Goal: Use online tool/utility: Use online tool/utility

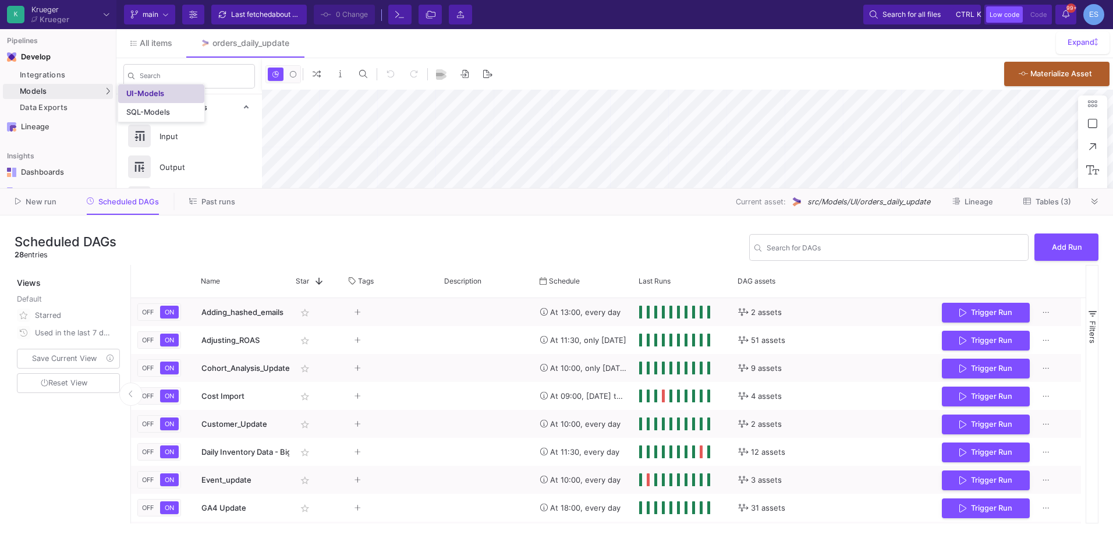
click at [171, 92] on link "UI-Models" at bounding box center [161, 93] width 86 height 19
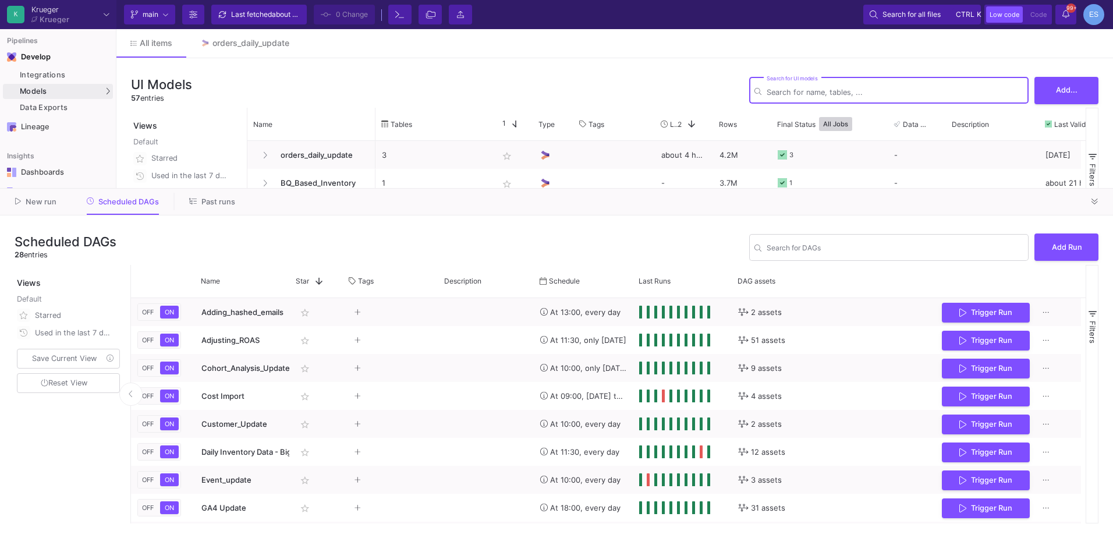
click at [801, 93] on input "Search for DAGs" at bounding box center [895, 92] width 257 height 9
click at [1089, 201] on button at bounding box center [1094, 201] width 17 height 17
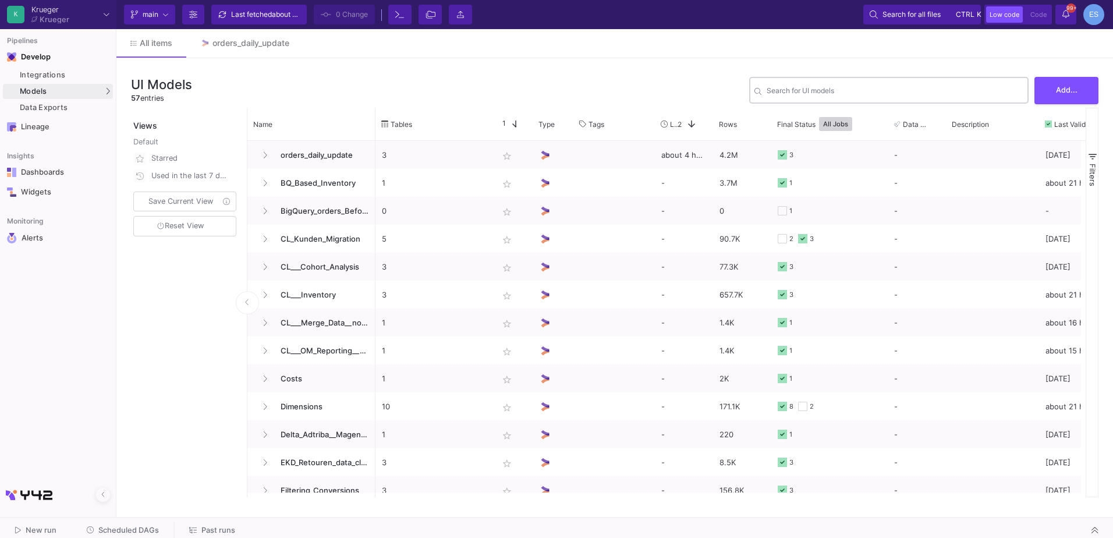
click at [809, 90] on input "Search for UI models" at bounding box center [895, 92] width 257 height 9
click at [839, 96] on input "Search for UI models" at bounding box center [895, 92] width 257 height 9
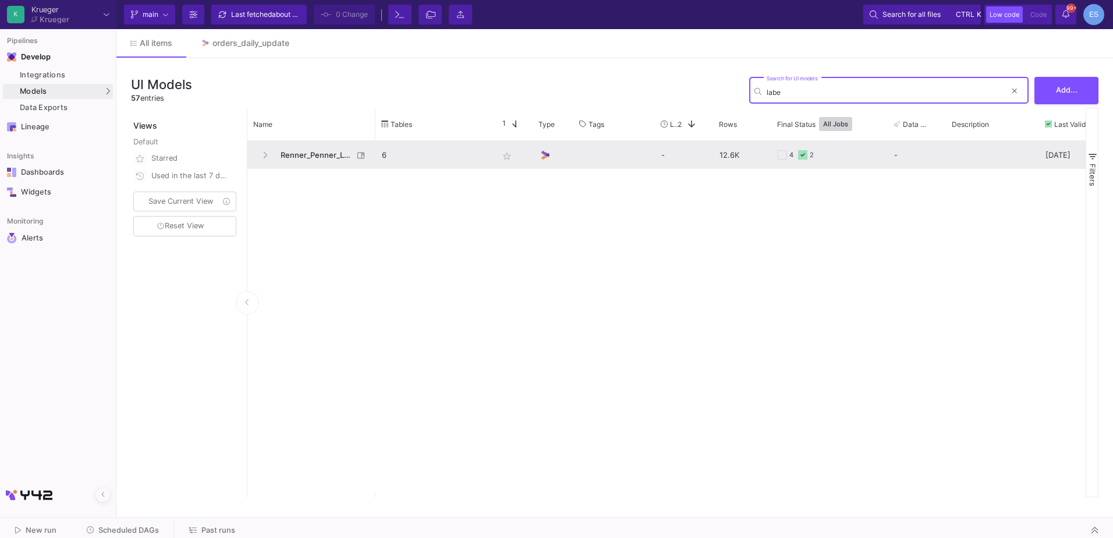
type input "labe"
click at [346, 153] on span "Renner_Penner_Labeling" at bounding box center [314, 154] width 80 height 27
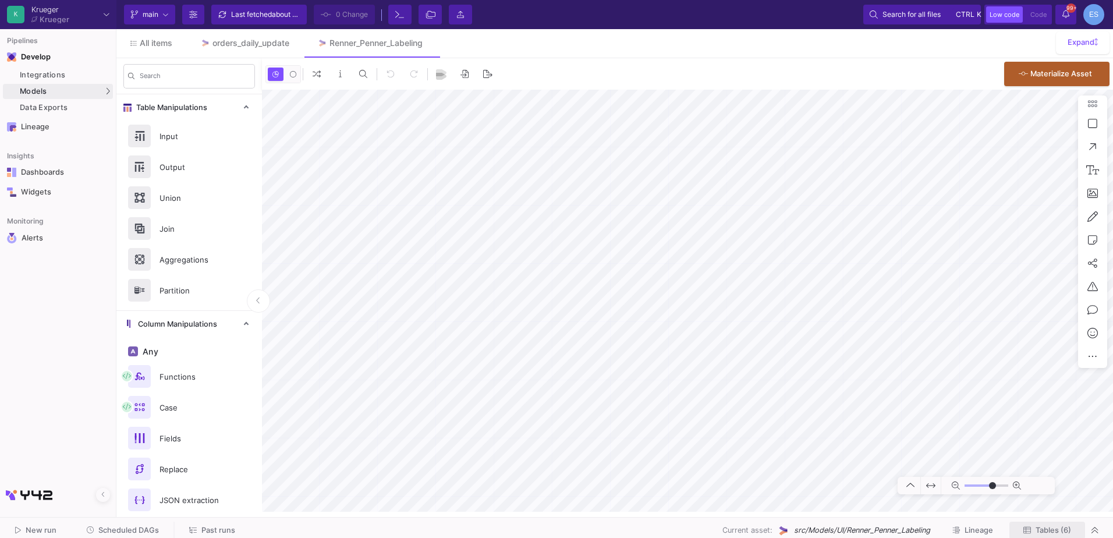
click at [1052, 533] on span "Tables (6)" at bounding box center [1054, 530] width 36 height 9
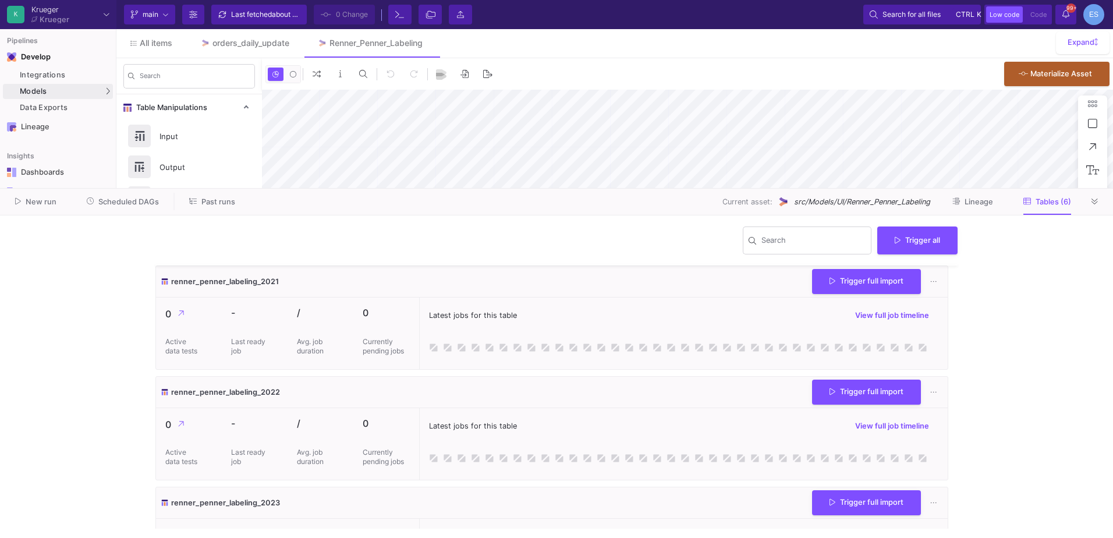
scroll to position [395, 0]
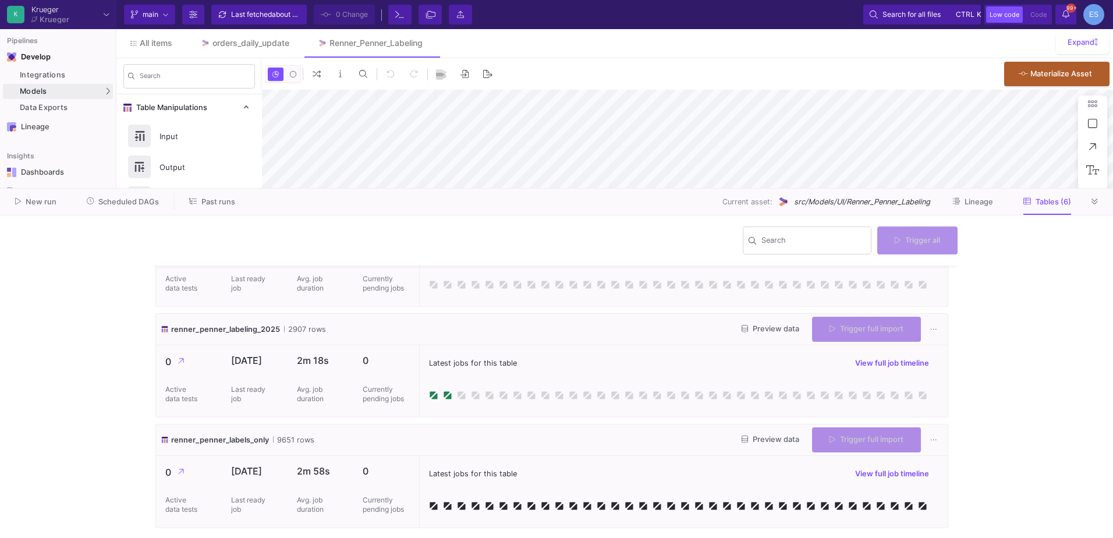
type input "-32"
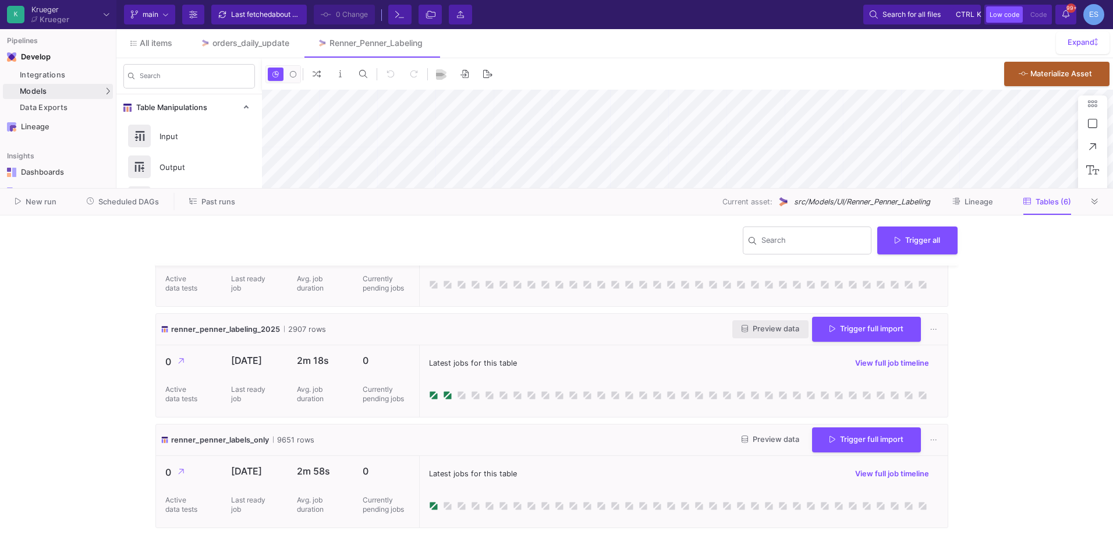
click at [766, 327] on span "Preview data" at bounding box center [771, 328] width 58 height 9
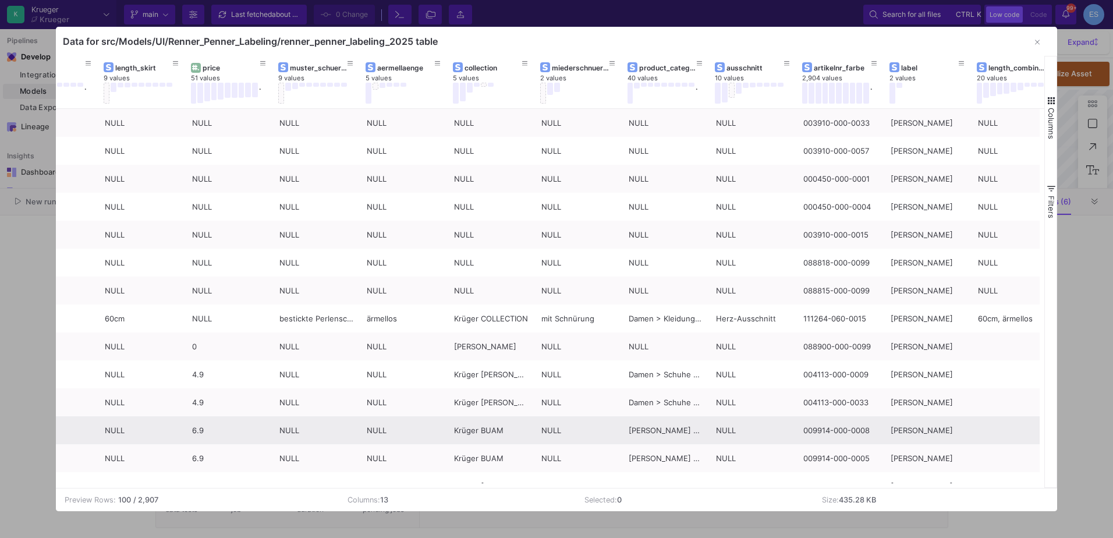
scroll to position [0, 133]
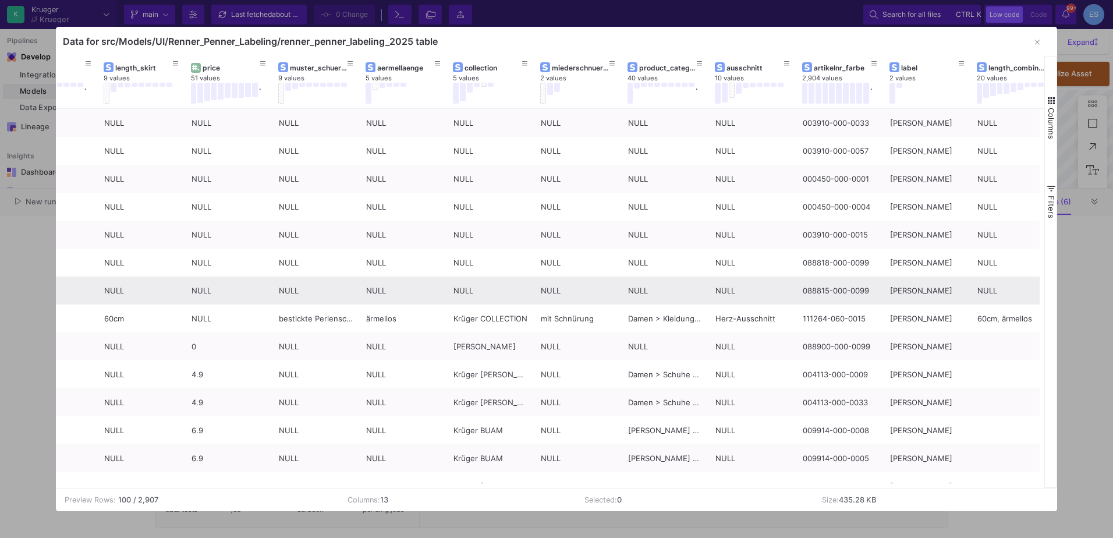
drag, startPoint x: 1037, startPoint y: 48, endPoint x: 758, endPoint y: 276, distance: 360.3
click at [760, 276] on div "Data for src/Models/UI/Renner_Penner_Labeling/renner_penner_labeling_2025 table…" at bounding box center [557, 269] width 1002 height 484
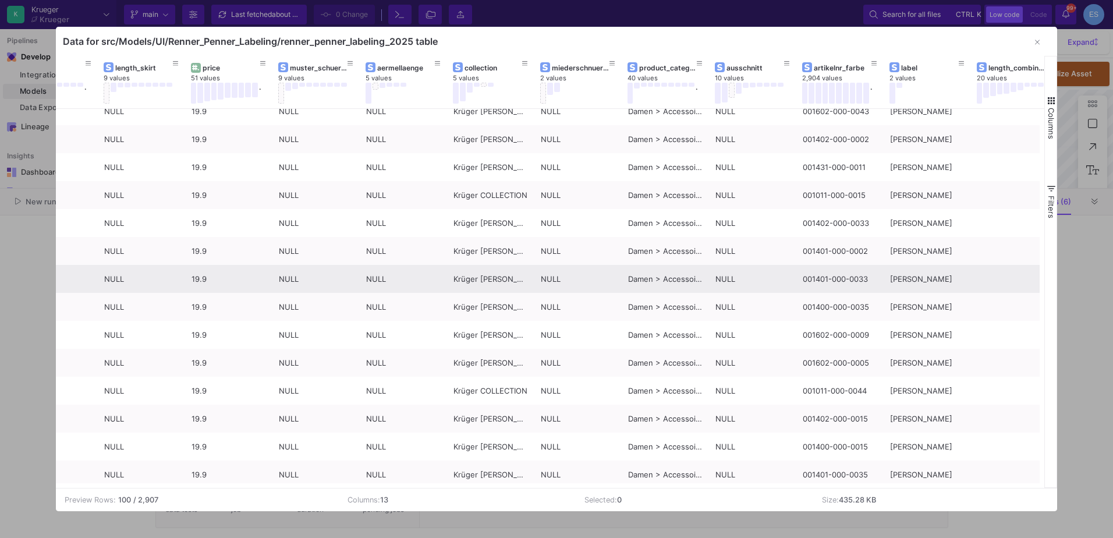
scroll to position [1048, 0]
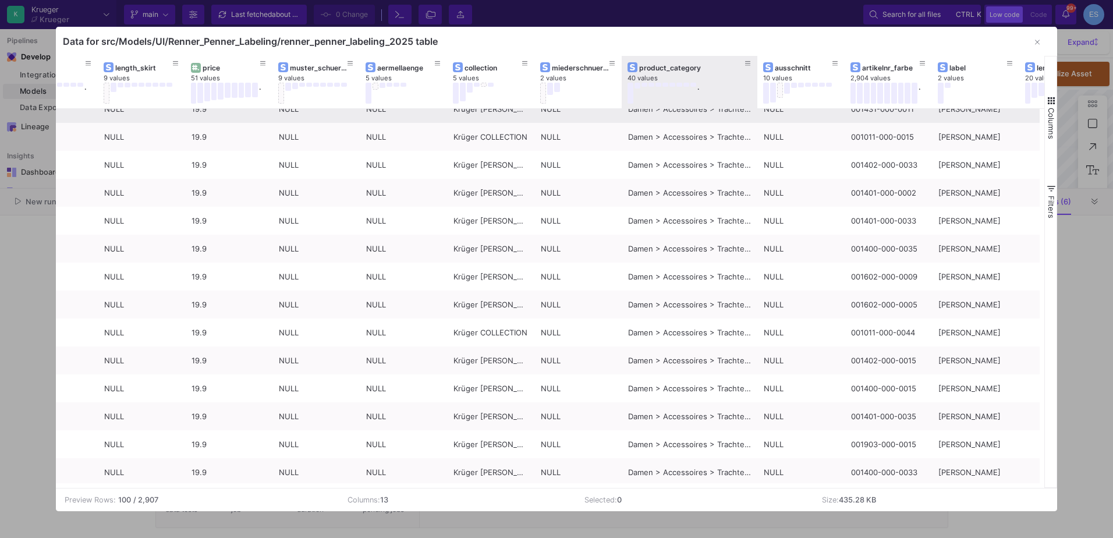
drag, startPoint x: 708, startPoint y: 69, endPoint x: 756, endPoint y: 110, distance: 63.6
click at [756, 110] on div "color 19 values . pattern 11 values . length_skirt 9 values price 51 values . m…" at bounding box center [550, 272] width 989 height 432
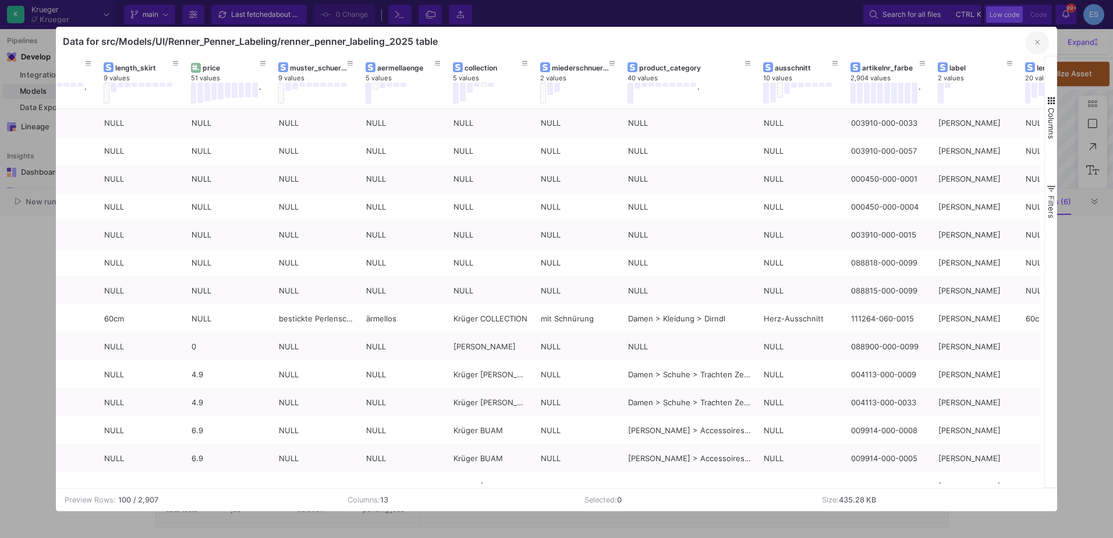
click at [1045, 42] on button "button" at bounding box center [1037, 42] width 23 height 23
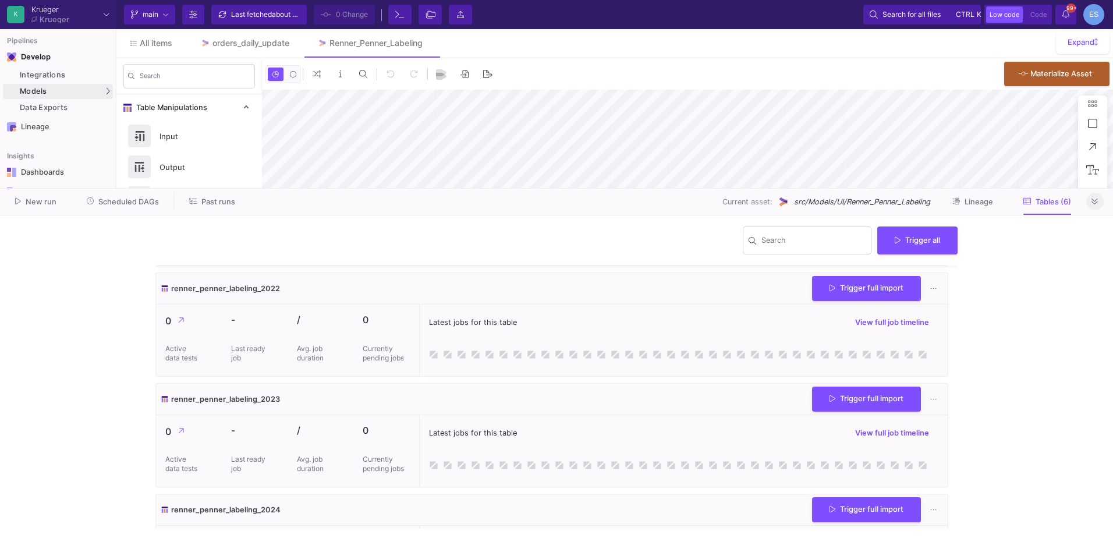
click at [1097, 205] on icon at bounding box center [1094, 202] width 6 height 8
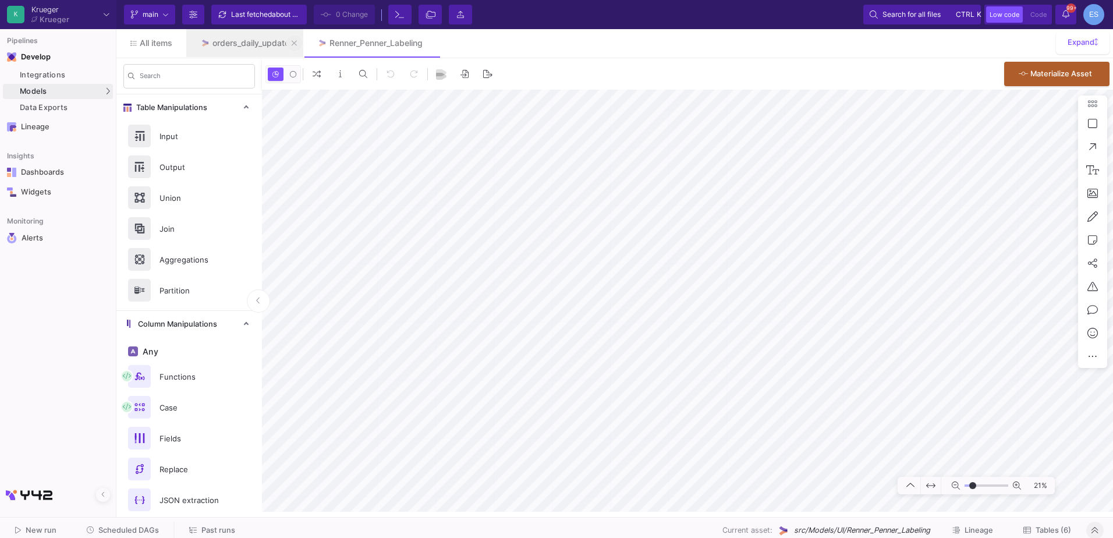
click at [299, 44] on button at bounding box center [294, 42] width 17 height 17
click at [313, 44] on icon at bounding box center [310, 42] width 5 height 5
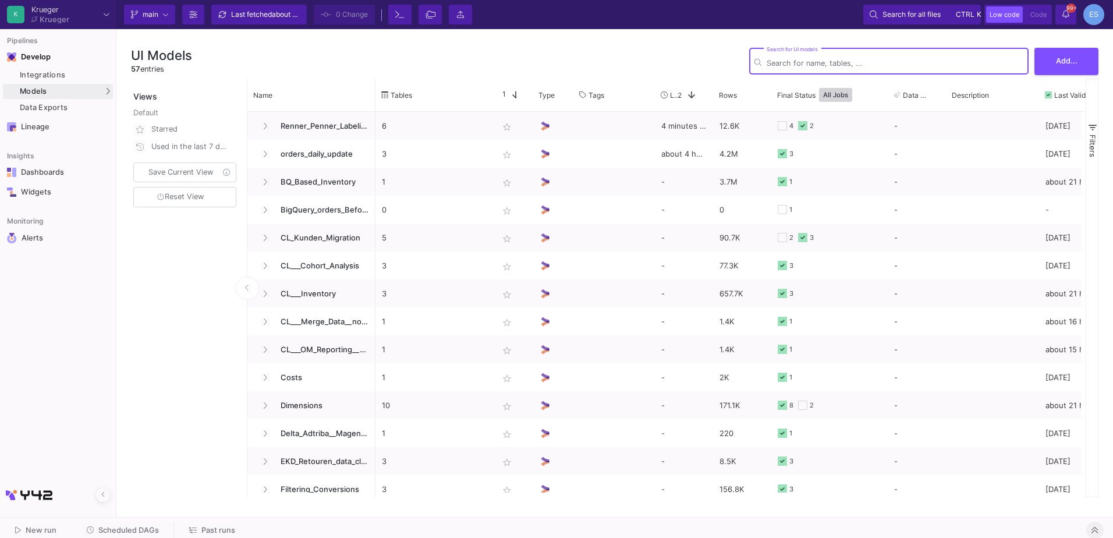
click at [780, 67] on input "Search for UI models" at bounding box center [895, 63] width 257 height 9
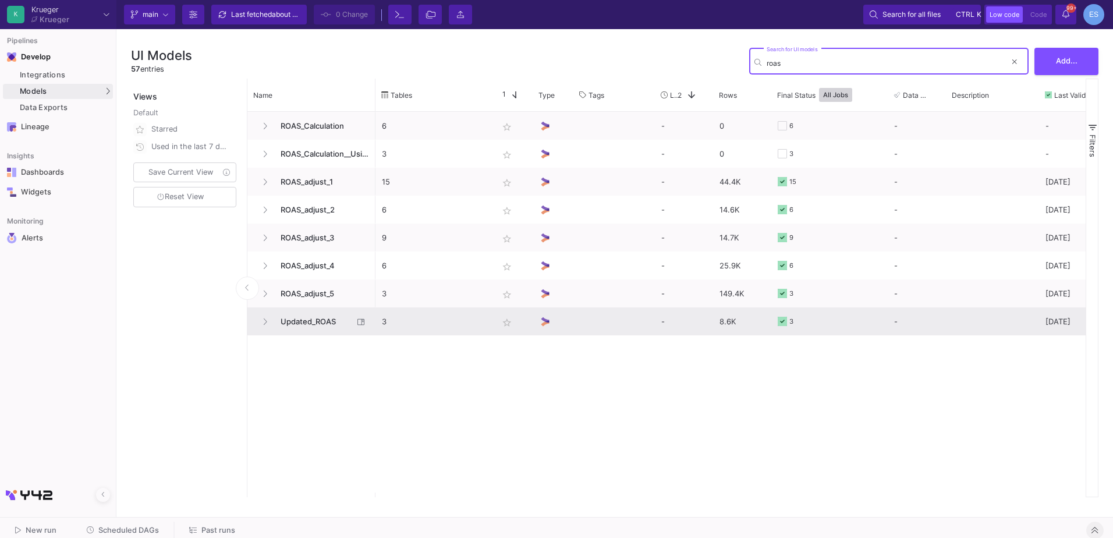
type input "roas"
click at [334, 321] on span "Updated_ROAS" at bounding box center [314, 321] width 80 height 27
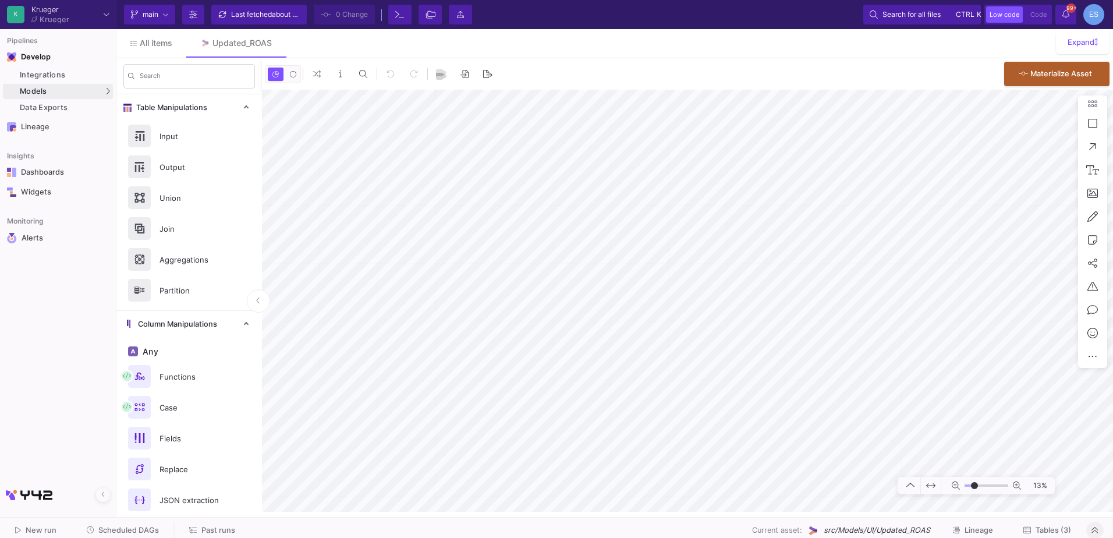
type input "-24"
click at [974, 487] on input "range" at bounding box center [987, 485] width 44 height 15
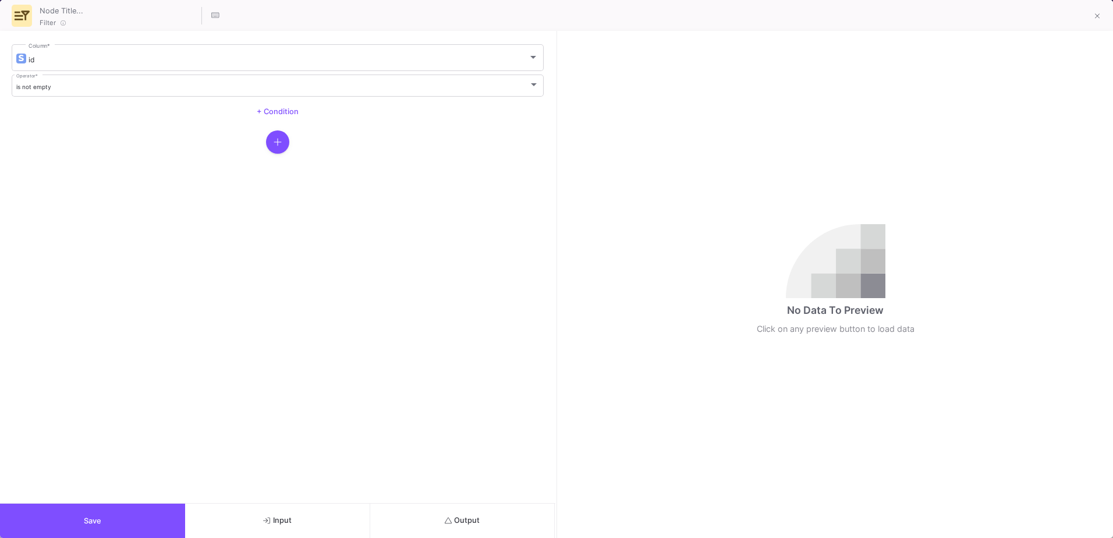
click at [516, 519] on button "Output" at bounding box center [462, 521] width 185 height 34
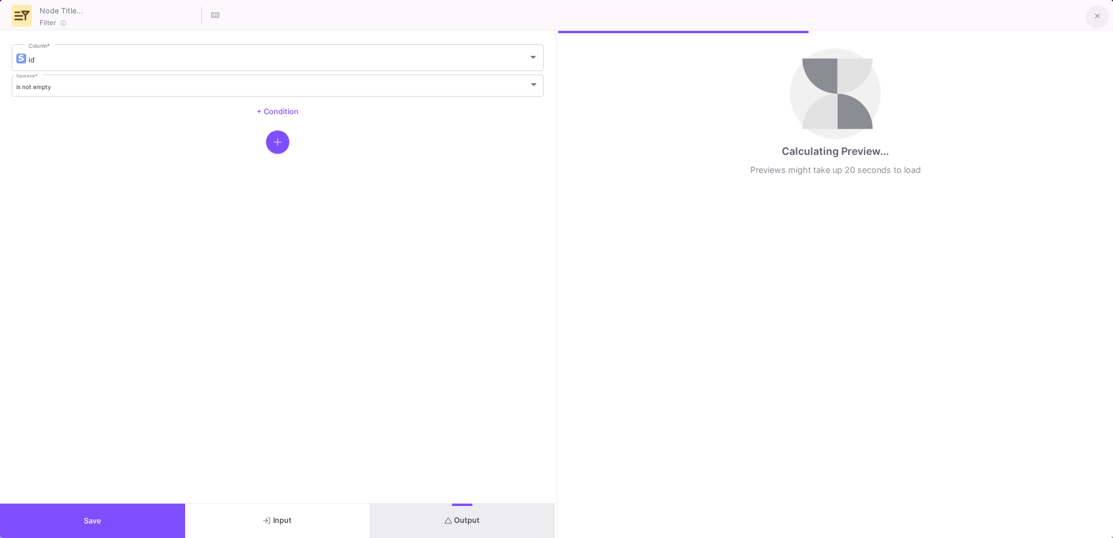
click at [1099, 14] on icon at bounding box center [1097, 16] width 5 height 8
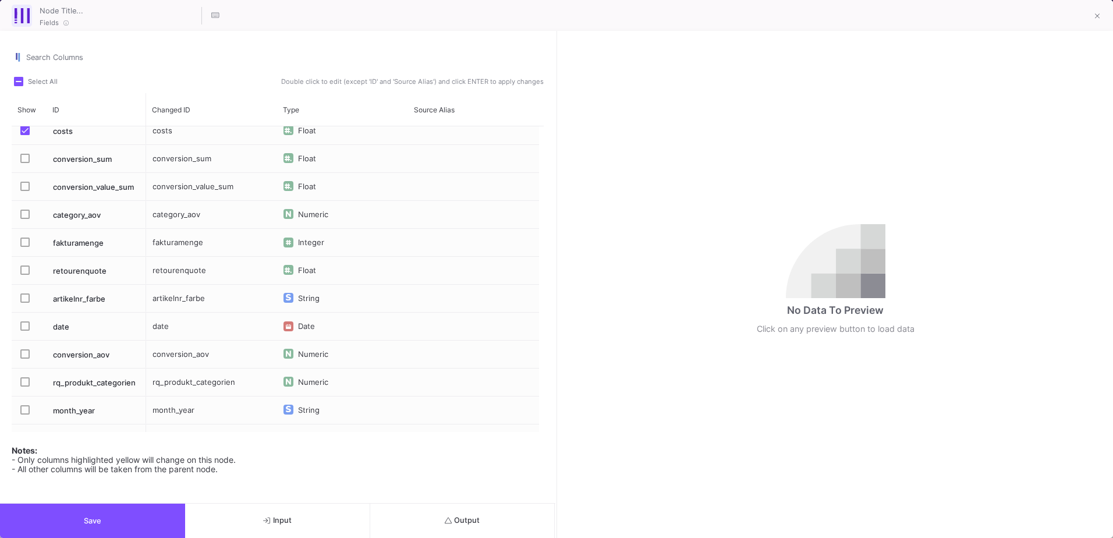
scroll to position [291, 0]
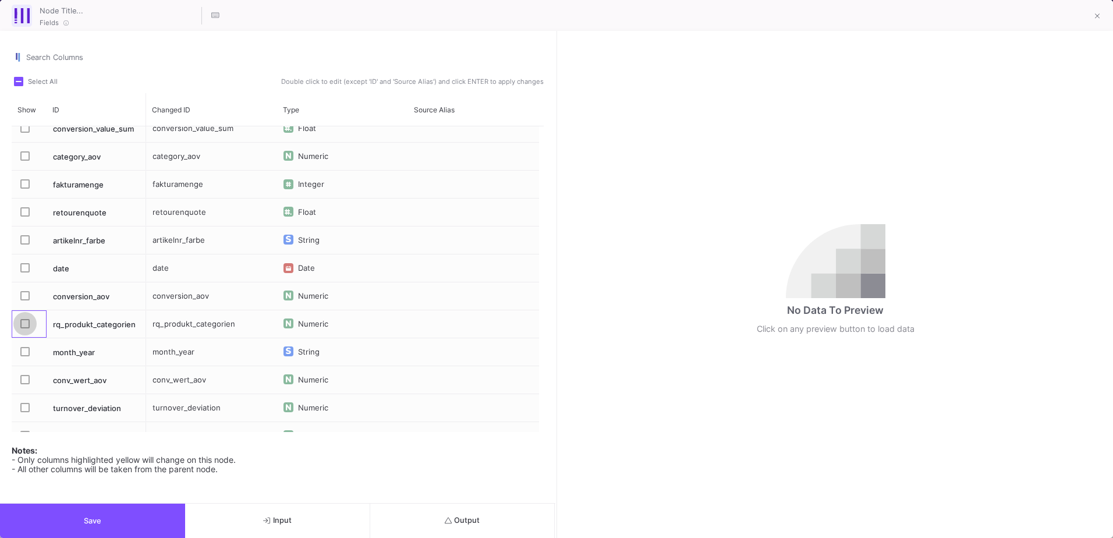
click at [24, 325] on span "Press SPACE to select this row." at bounding box center [24, 323] width 9 height 9
click at [24, 328] on input "Press SPACE to select this row." at bounding box center [24, 328] width 1 height 1
click at [23, 210] on span "Press SPACE to select this row." at bounding box center [24, 211] width 9 height 9
click at [24, 217] on input "Press SPACE to select this row." at bounding box center [24, 217] width 1 height 1
click at [484, 524] on button "Output" at bounding box center [462, 521] width 185 height 34
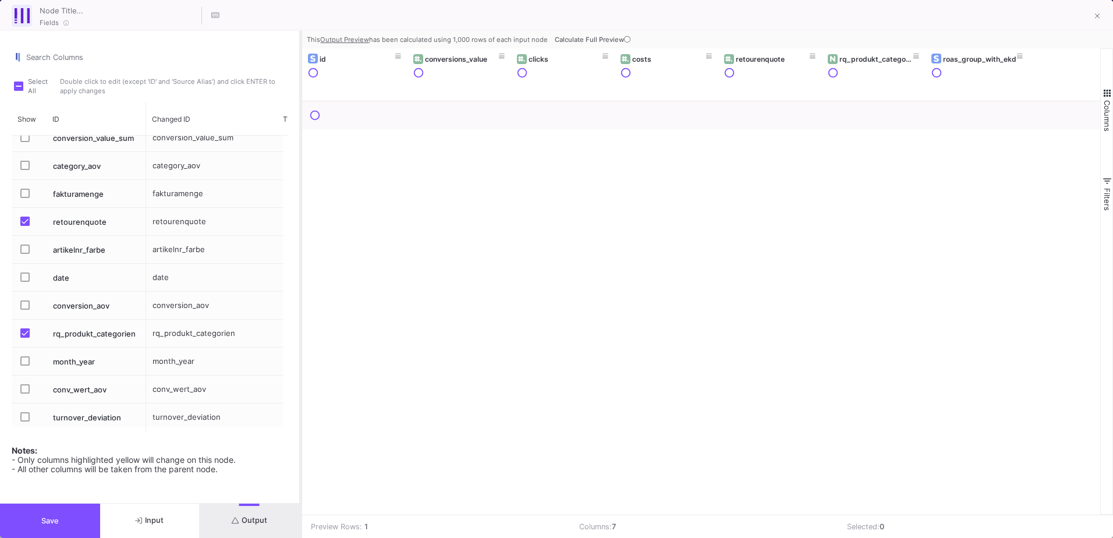
drag, startPoint x: 557, startPoint y: 425, endPoint x: 302, endPoint y: 441, distance: 256.0
click at [302, 441] on div at bounding box center [300, 284] width 3 height 507
click at [625, 40] on icon at bounding box center [627, 39] width 6 height 6
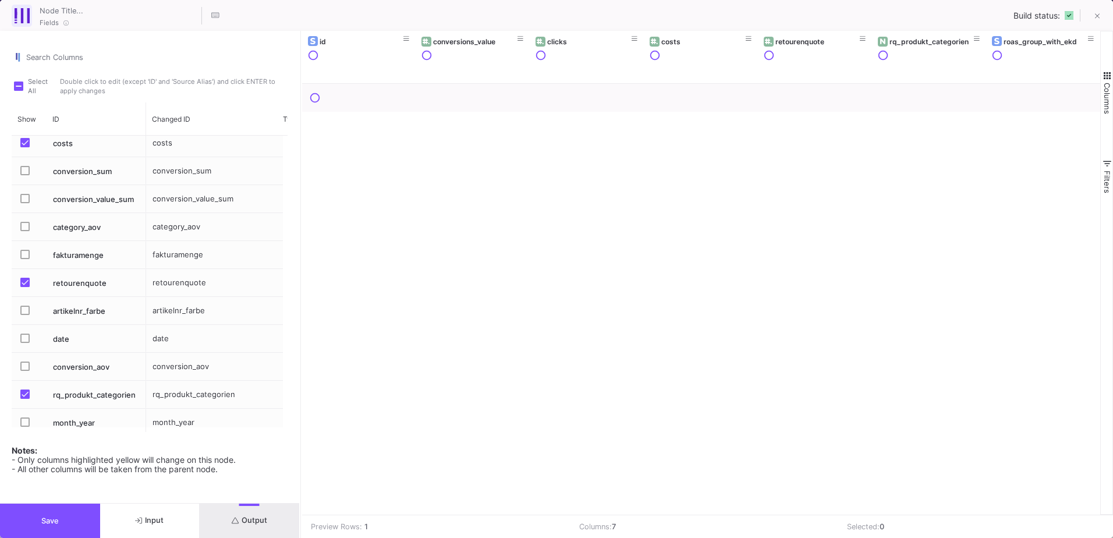
scroll to position [0, 0]
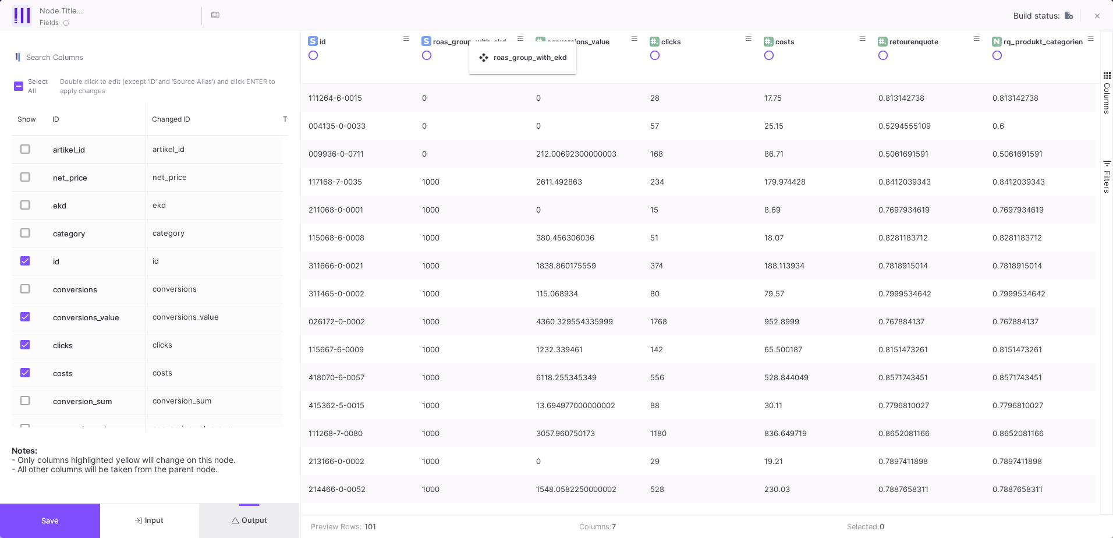
drag, startPoint x: 1056, startPoint y: 41, endPoint x: 475, endPoint y: 48, distance: 581.5
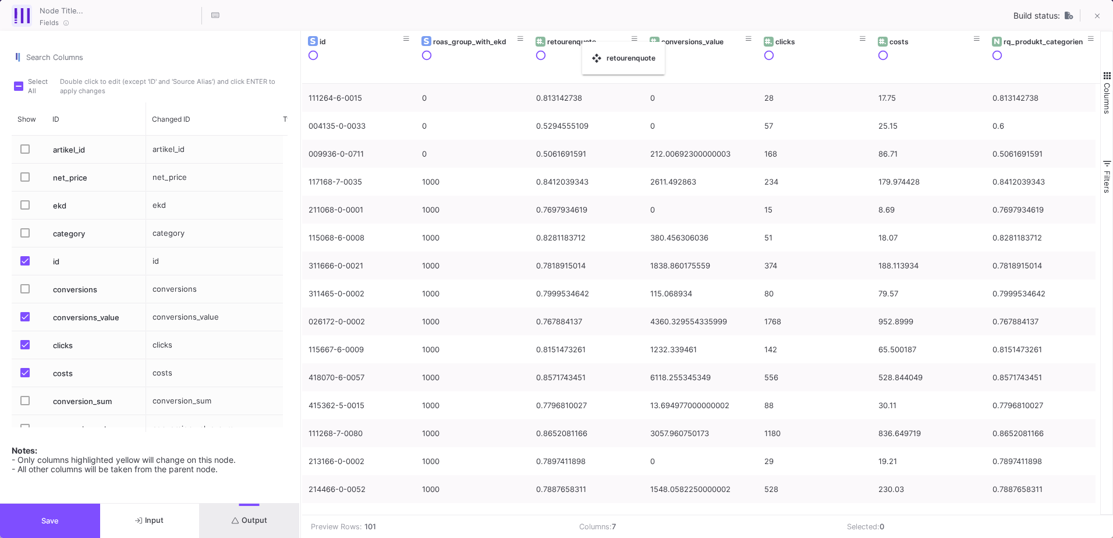
drag, startPoint x: 918, startPoint y: 44, endPoint x: 588, endPoint y: 49, distance: 330.1
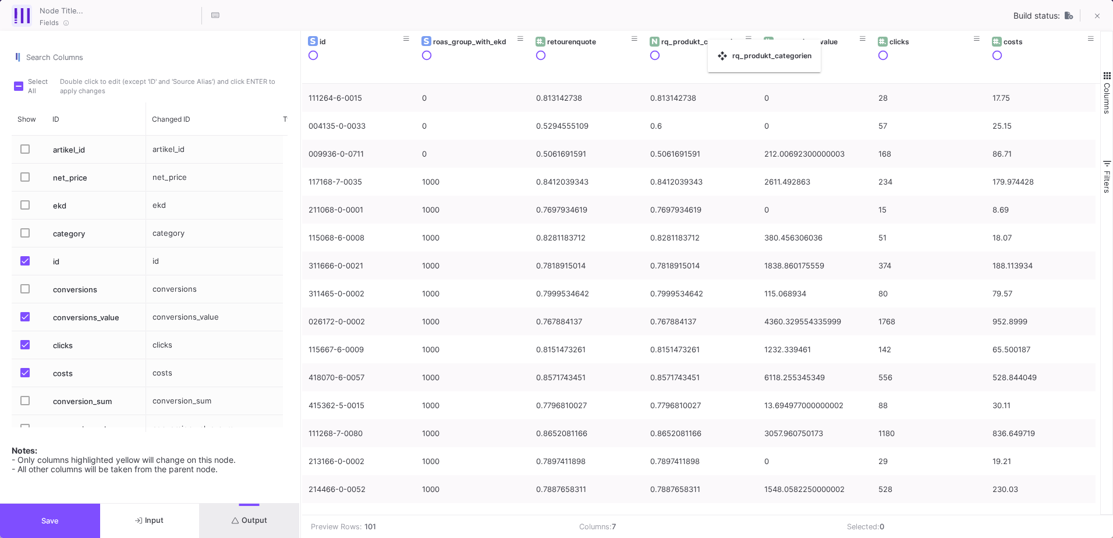
drag, startPoint x: 1030, startPoint y: 48, endPoint x: 714, endPoint y: 47, distance: 316.7
